Goal: Task Accomplishment & Management: Use online tool/utility

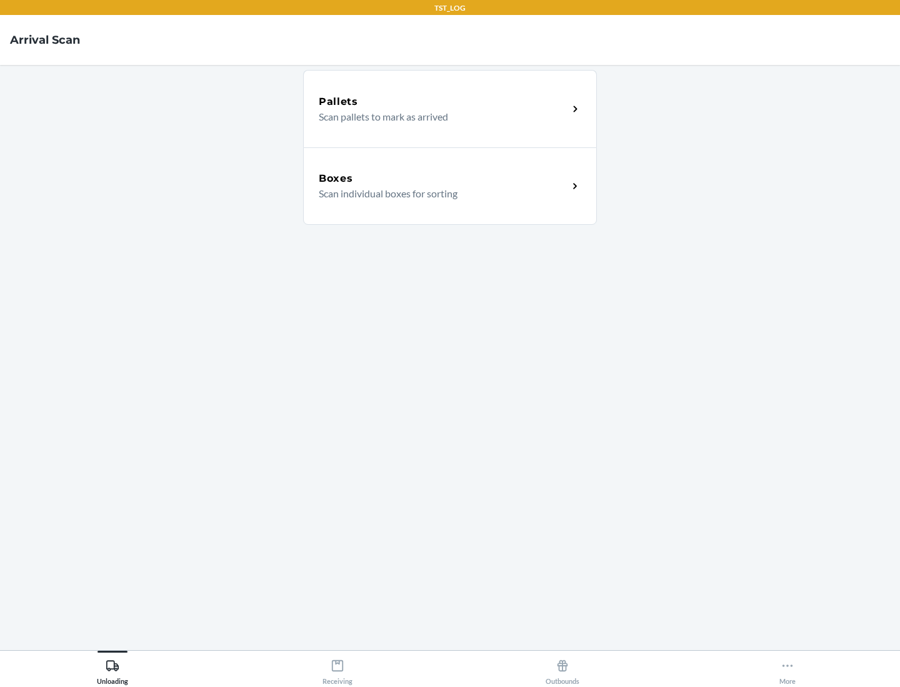
click at [443, 179] on div "Boxes" at bounding box center [443, 178] width 249 height 15
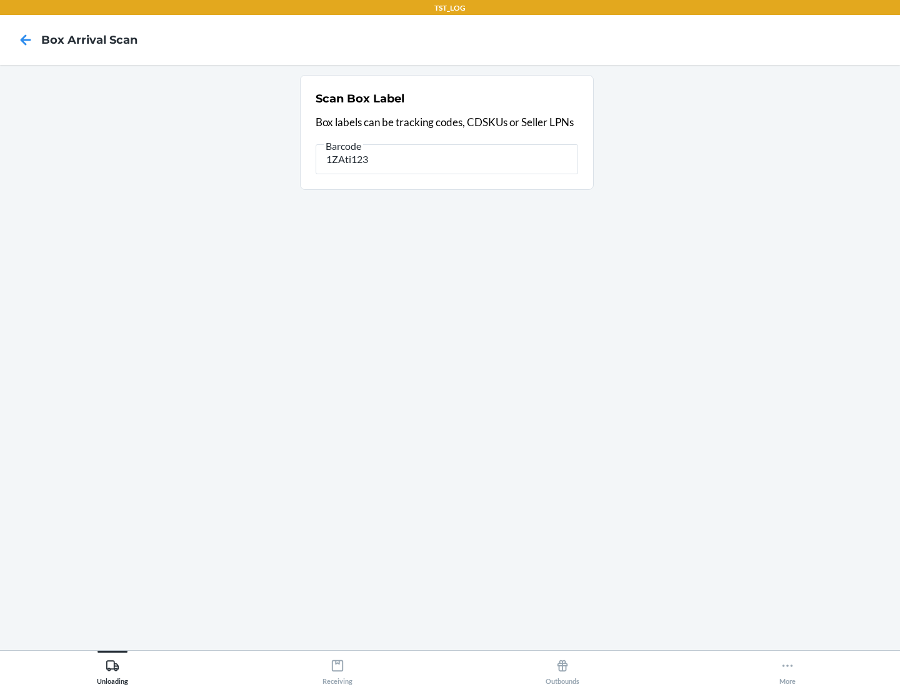
type input "1ZAti123"
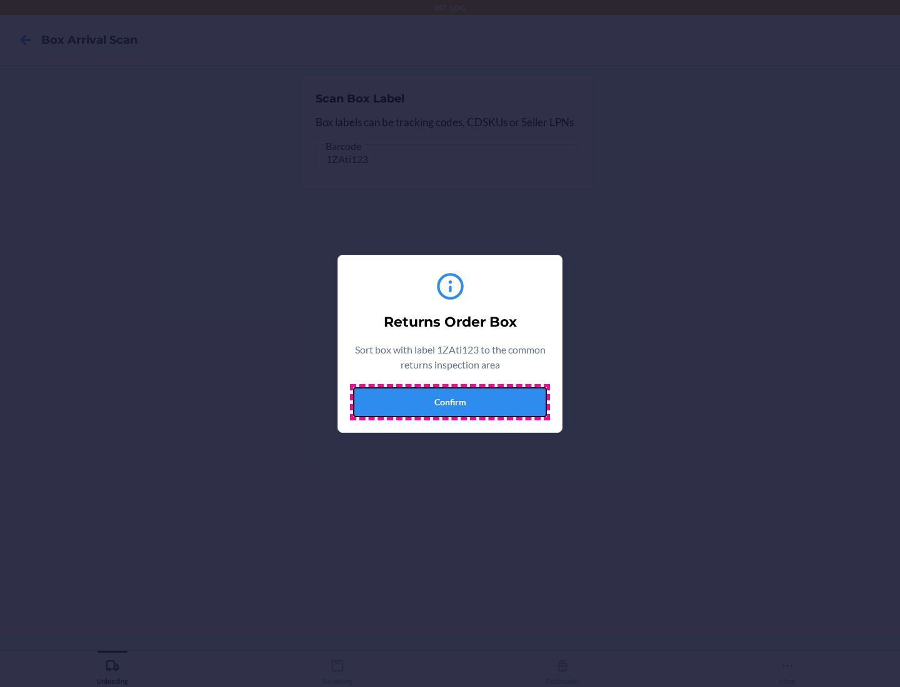
click at [450, 402] on button "Confirm" at bounding box center [450, 402] width 194 height 30
